Goal: Find specific page/section: Find specific page/section

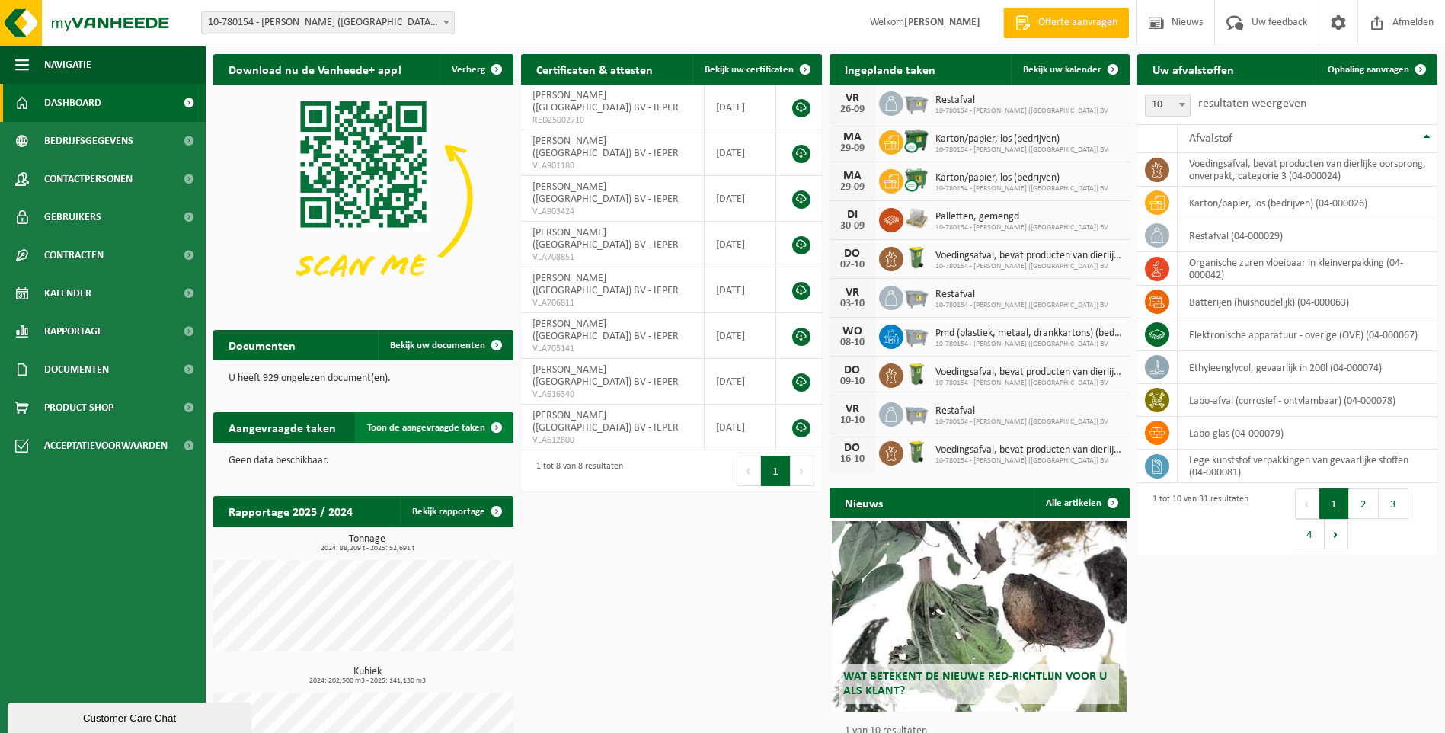
click at [408, 427] on span "Toon de aangevraagde taken" at bounding box center [426, 428] width 118 height 10
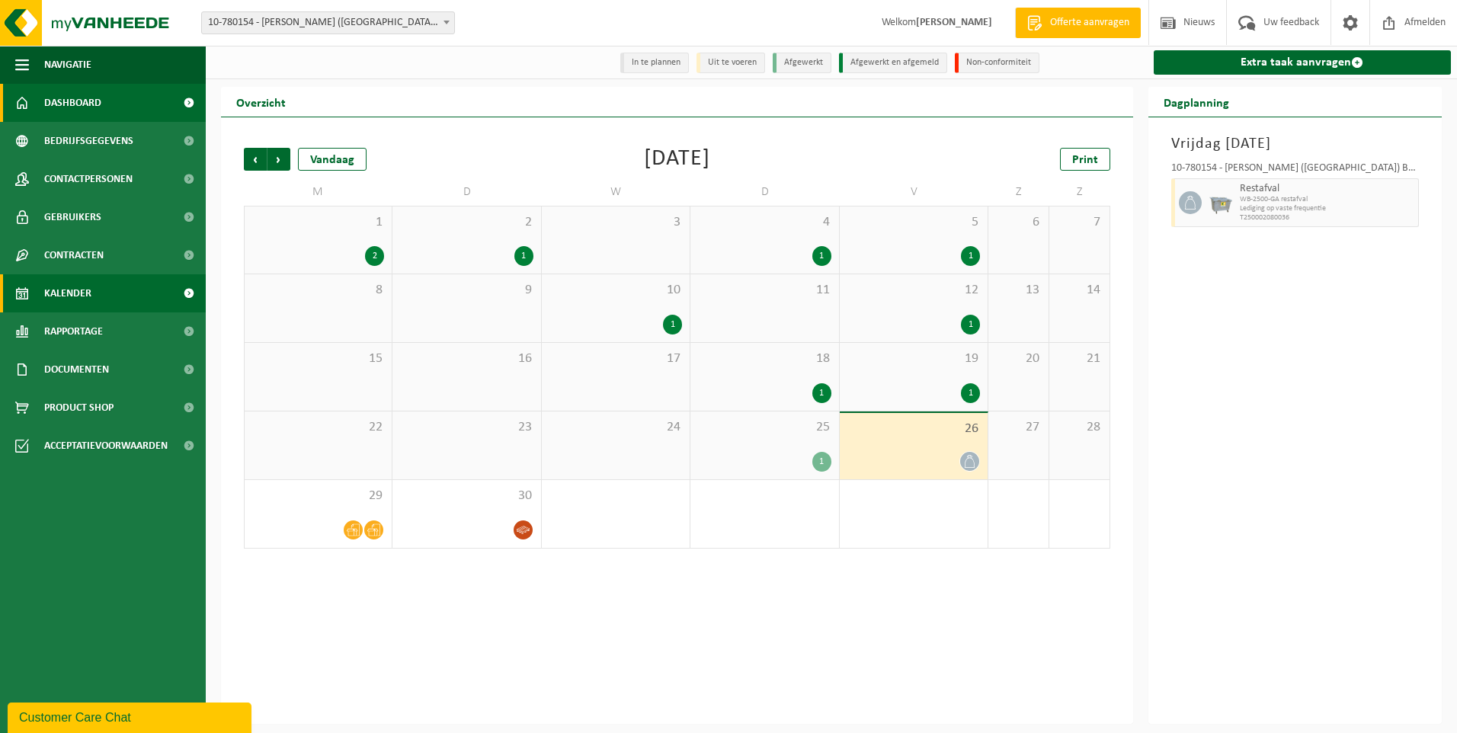
click at [75, 101] on span "Dashboard" at bounding box center [72, 103] width 57 height 38
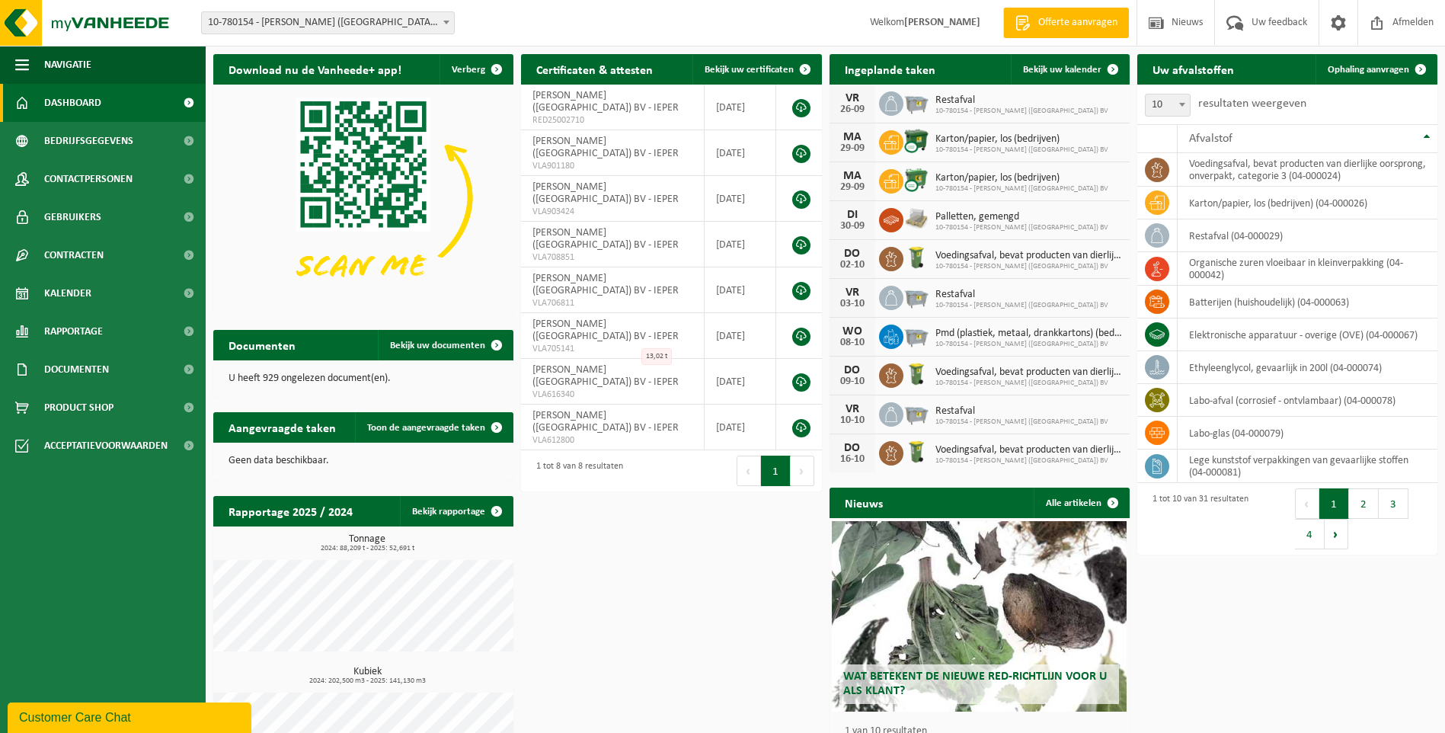
click at [864, 217] on div "DI" at bounding box center [852, 215] width 30 height 12
click at [949, 220] on span "Palletten, gemengd" at bounding box center [1022, 217] width 173 height 12
